Goal: Browse casually

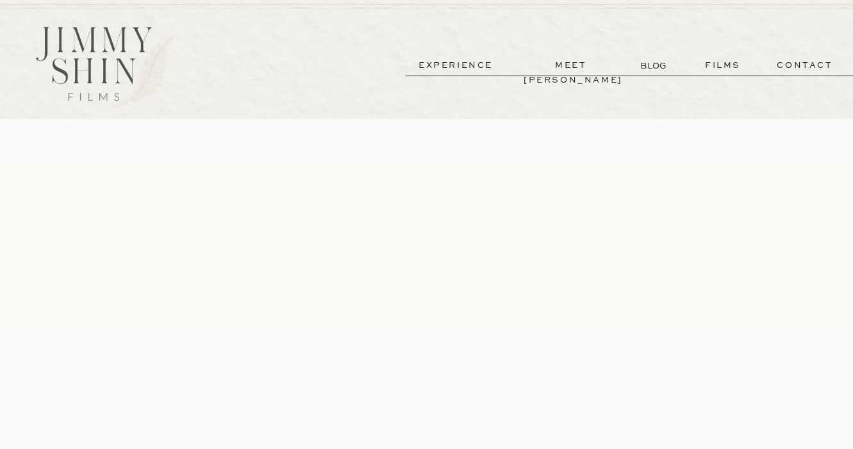
click at [716, 65] on p "films" at bounding box center [722, 65] width 63 height 15
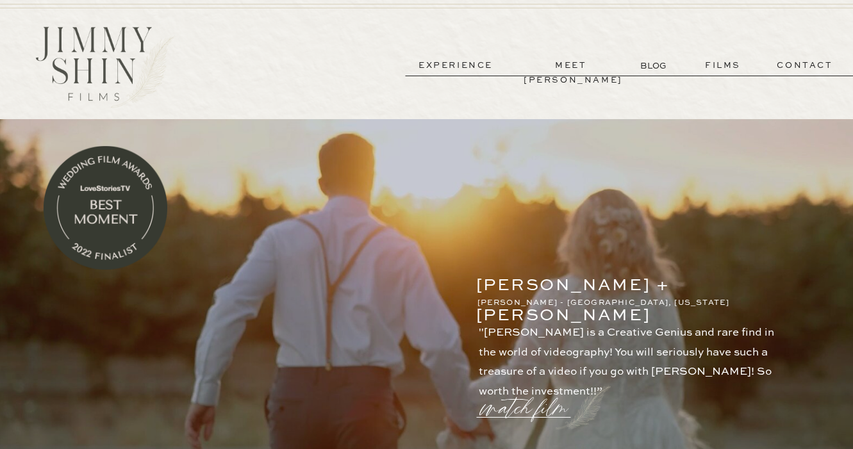
click at [438, 65] on p "experience" at bounding box center [455, 65] width 95 height 15
